Goal: Book appointment/travel/reservation

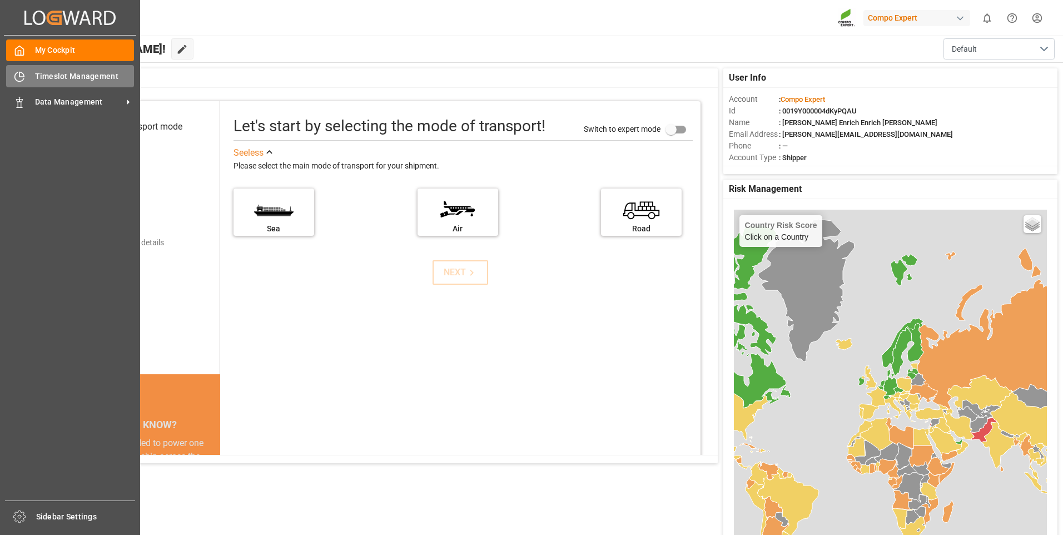
click at [56, 79] on span "Timeslot Management" at bounding box center [85, 77] width 100 height 12
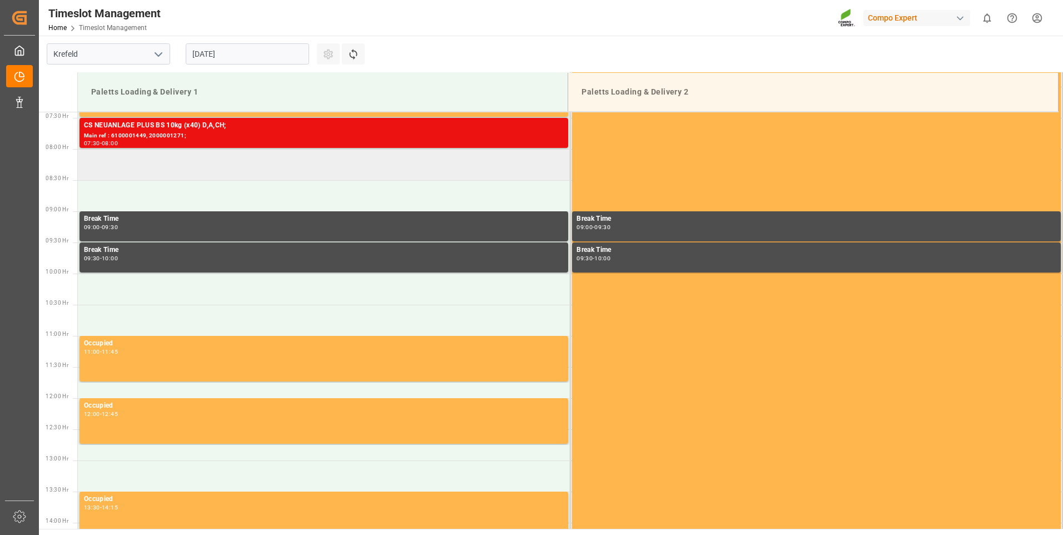
scroll to position [435, 0]
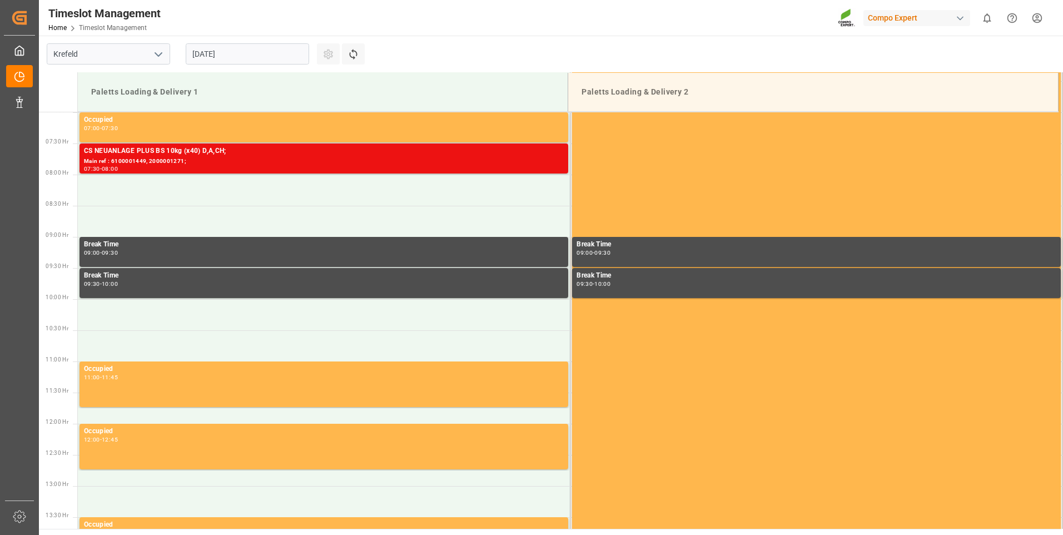
click at [220, 51] on input "[DATE]" at bounding box center [247, 53] width 123 height 21
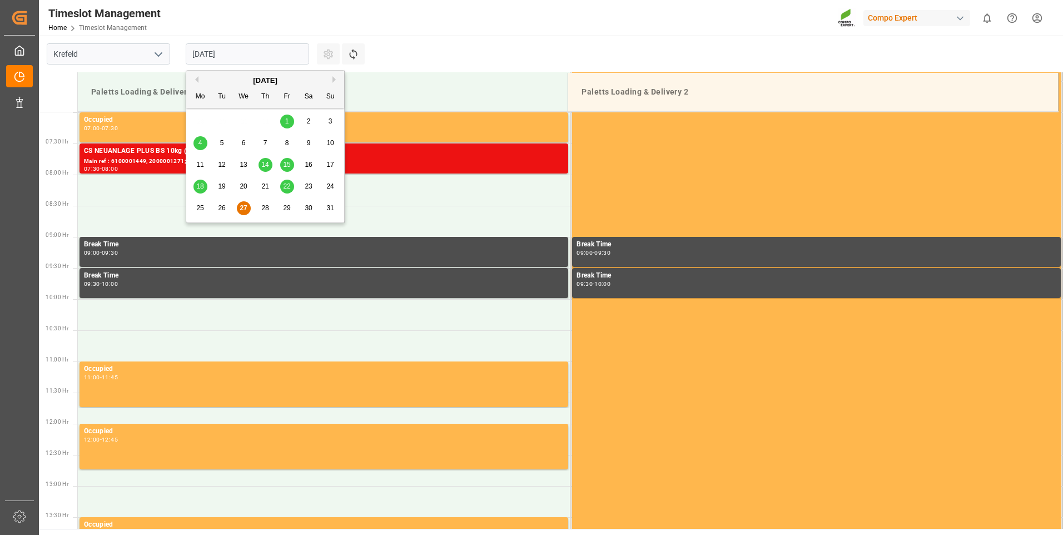
click at [255, 207] on div "25 26 27 28 29 30 31" at bounding box center [266, 208] width 152 height 22
click at [268, 208] on span "28" at bounding box center [264, 208] width 7 height 8
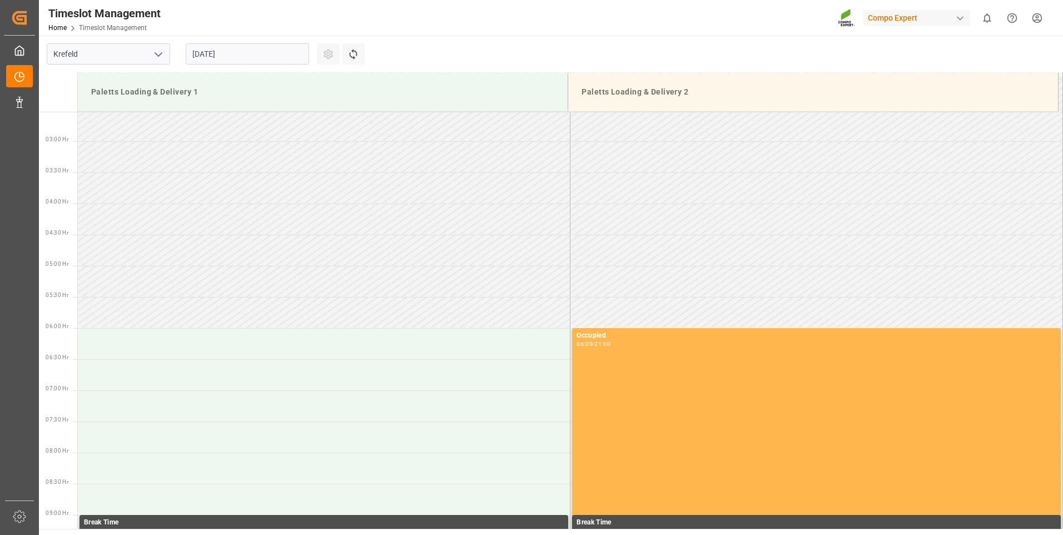
scroll to position [324, 0]
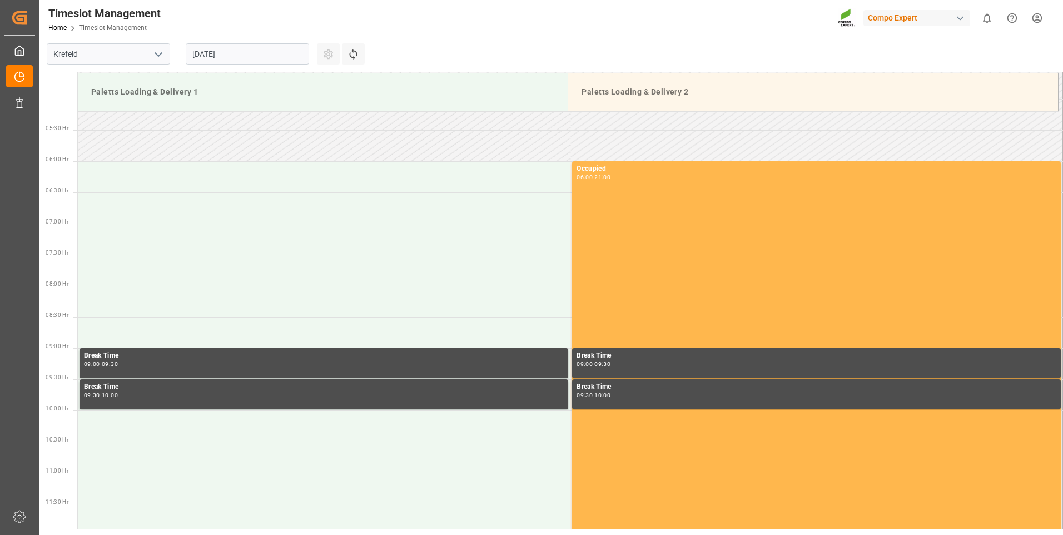
click at [239, 59] on input "[DATE]" at bounding box center [247, 53] width 123 height 21
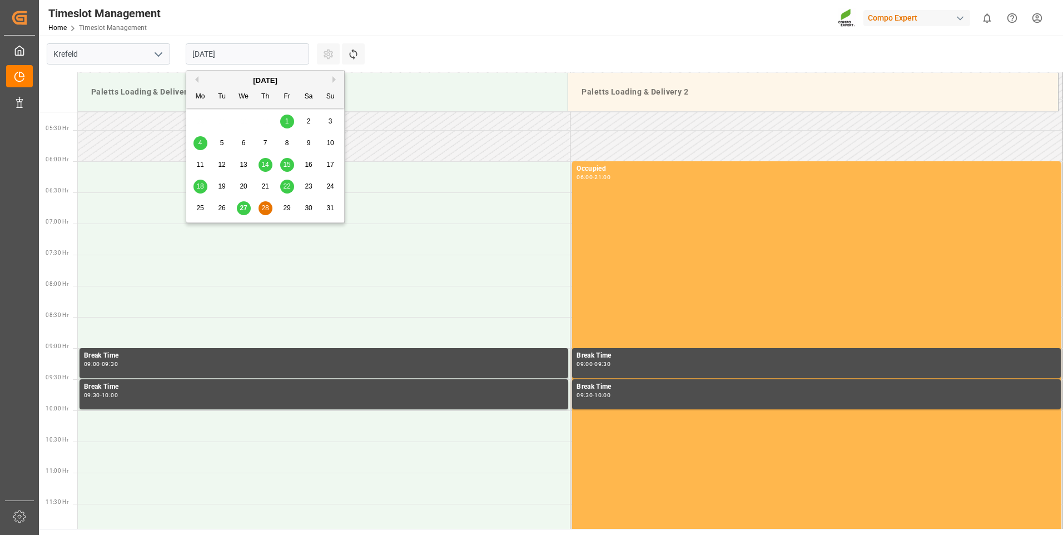
click at [241, 214] on div "27" at bounding box center [244, 208] width 14 height 13
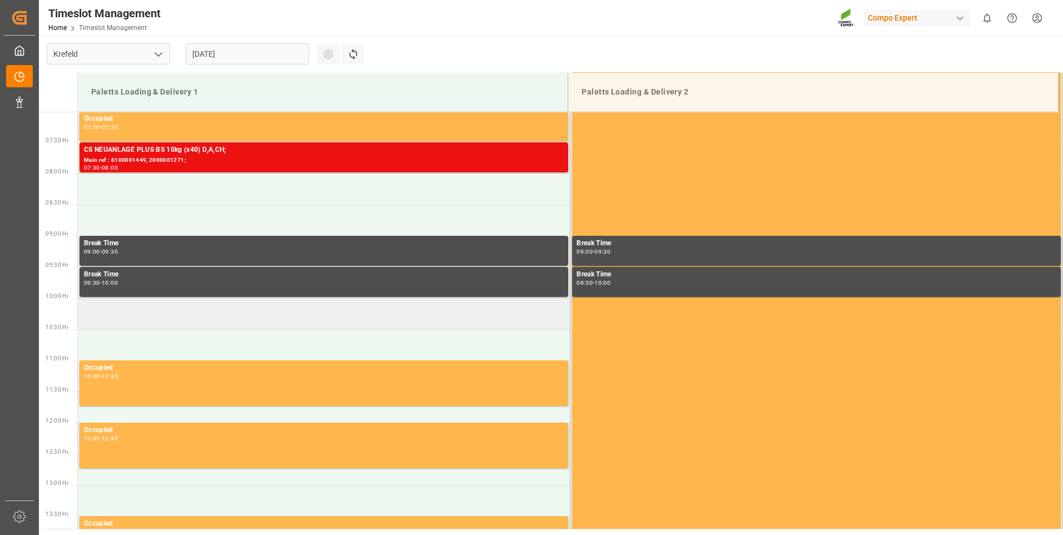
scroll to position [380, 0]
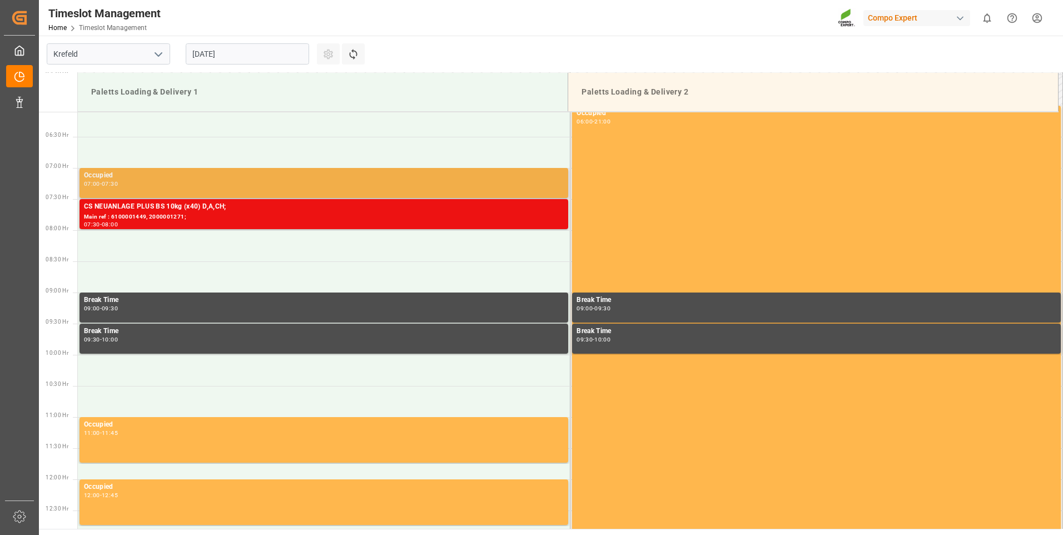
click at [276, 181] on div "07:00 - 07:30" at bounding box center [324, 184] width 480 height 6
